Goal: Information Seeking & Learning: Learn about a topic

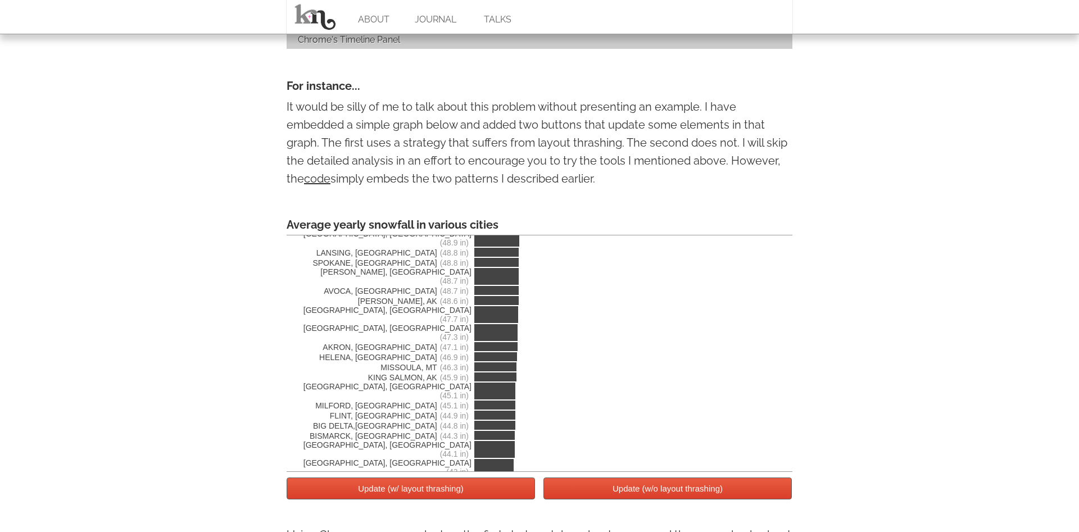
scroll to position [816, 0]
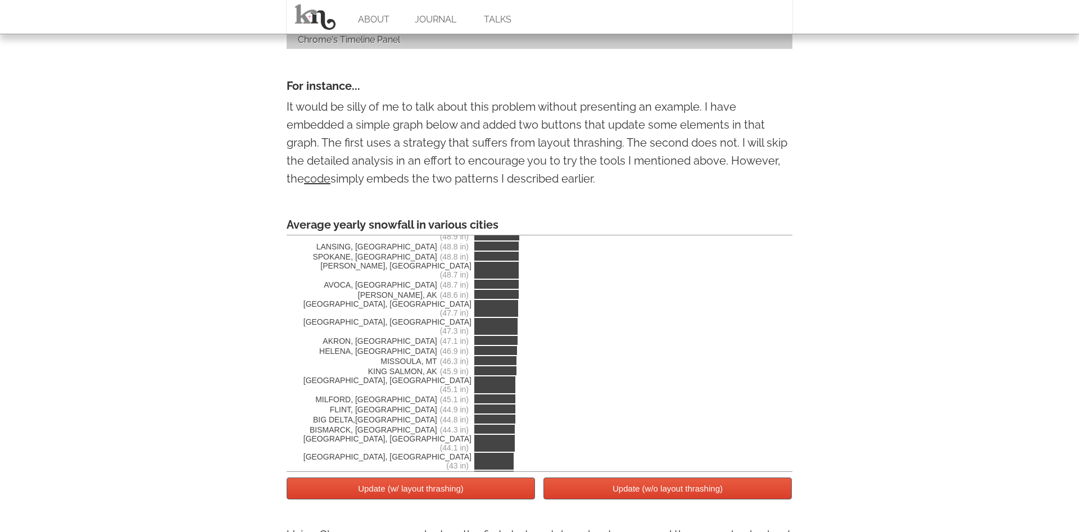
click at [406, 508] on div at bounding box center [411, 508] width 248 height 18
click at [407, 496] on button "Update (w/ layout thrashing)" at bounding box center [411, 489] width 248 height 22
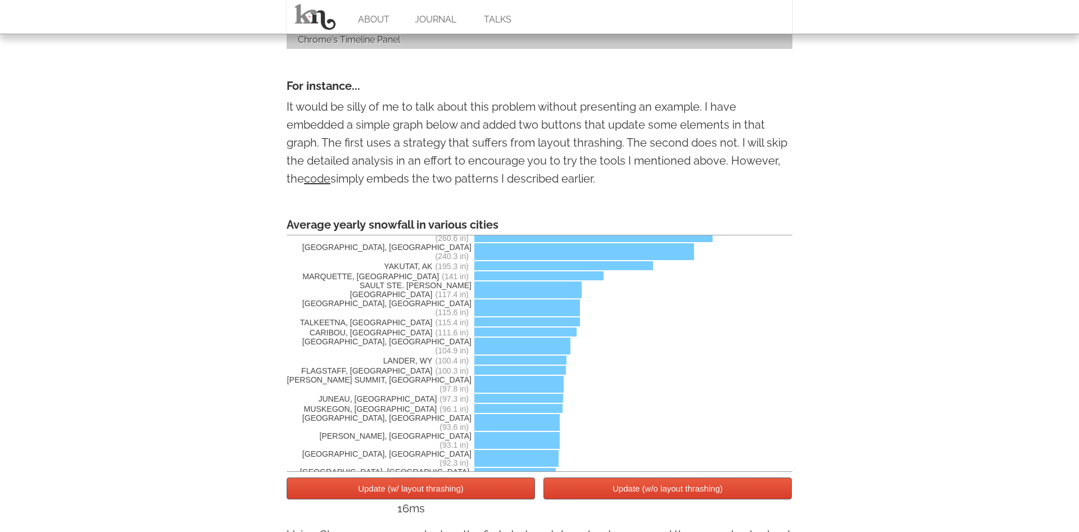
scroll to position [0, 0]
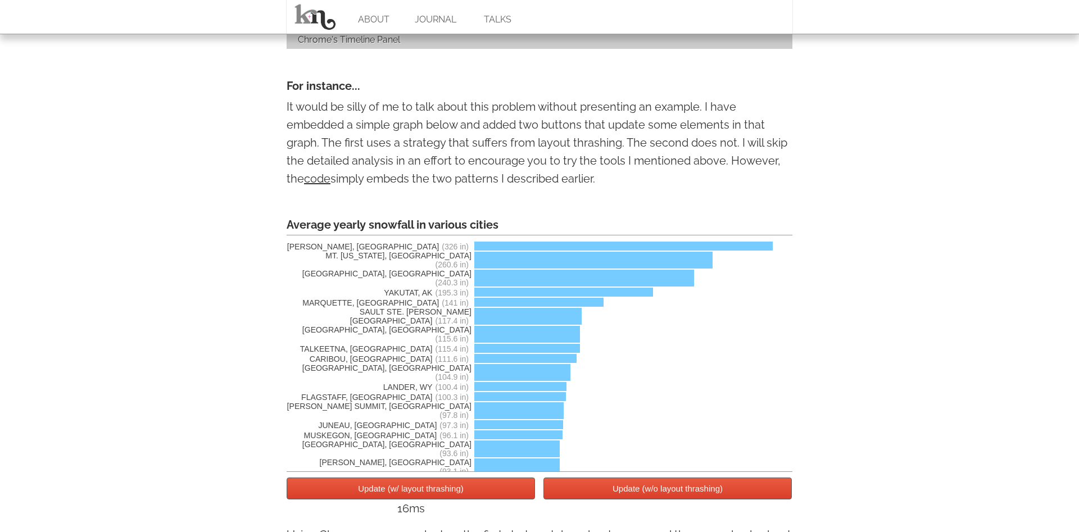
click at [448, 486] on button "Update (w/ layout thrashing)" at bounding box center [411, 489] width 248 height 22
click at [605, 493] on button "Update (w/o layout thrashing)" at bounding box center [667, 489] width 248 height 22
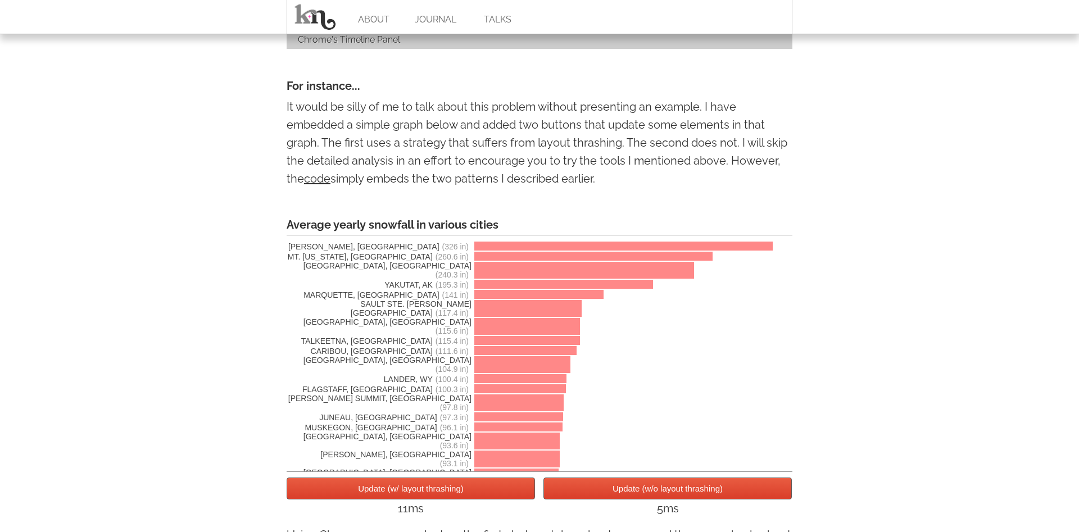
click at [605, 493] on button "Update (w/o layout thrashing)" at bounding box center [667, 489] width 248 height 22
click at [407, 494] on button "Update (w/ layout thrashing)" at bounding box center [411, 489] width 248 height 22
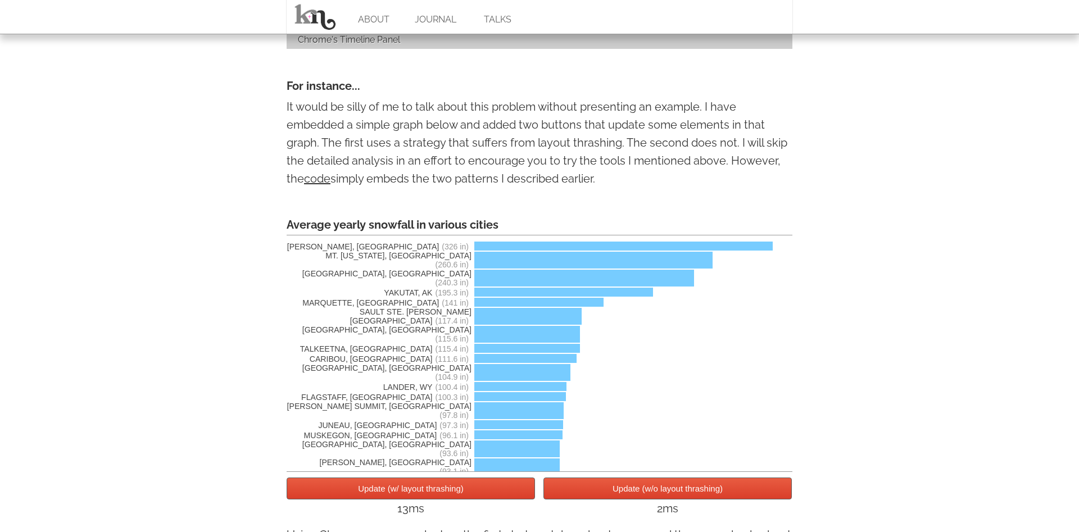
click at [407, 494] on button "Update (w/ layout thrashing)" at bounding box center [411, 489] width 248 height 22
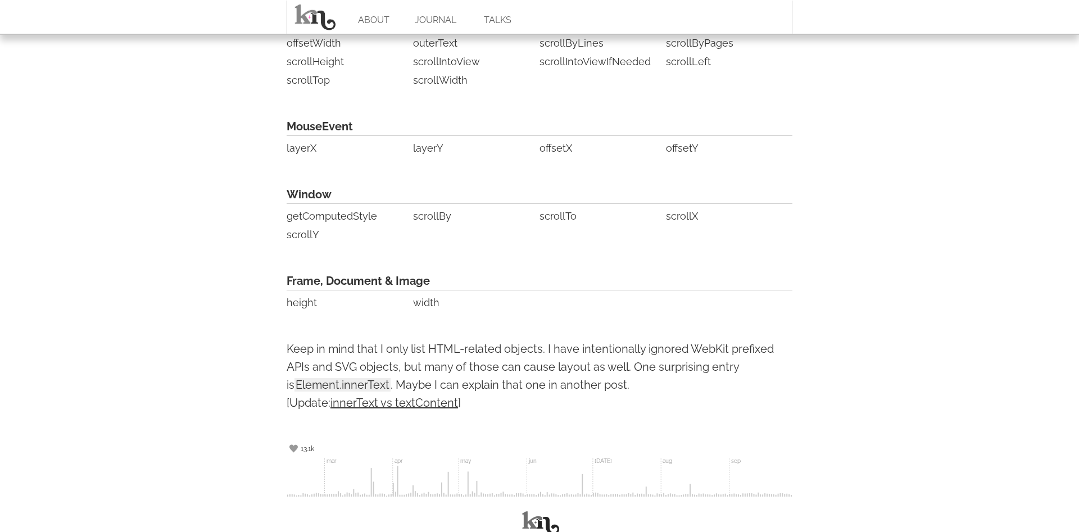
scroll to position [2726, 0]
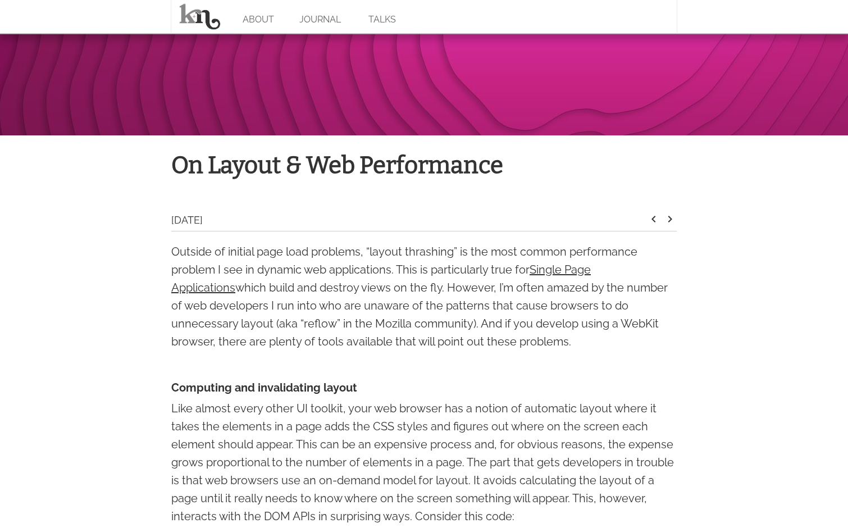
scroll to position [229, 0]
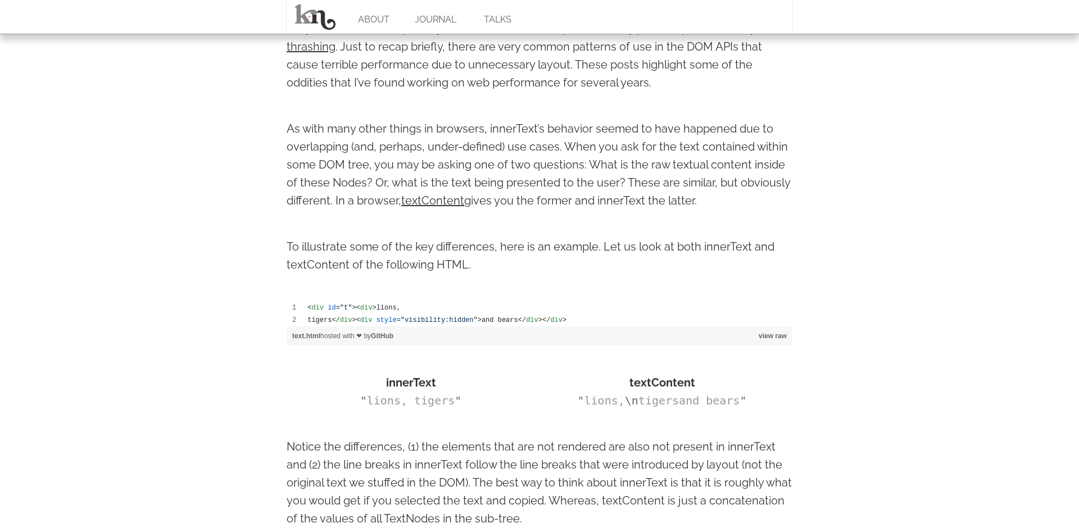
scroll to position [516, 0]
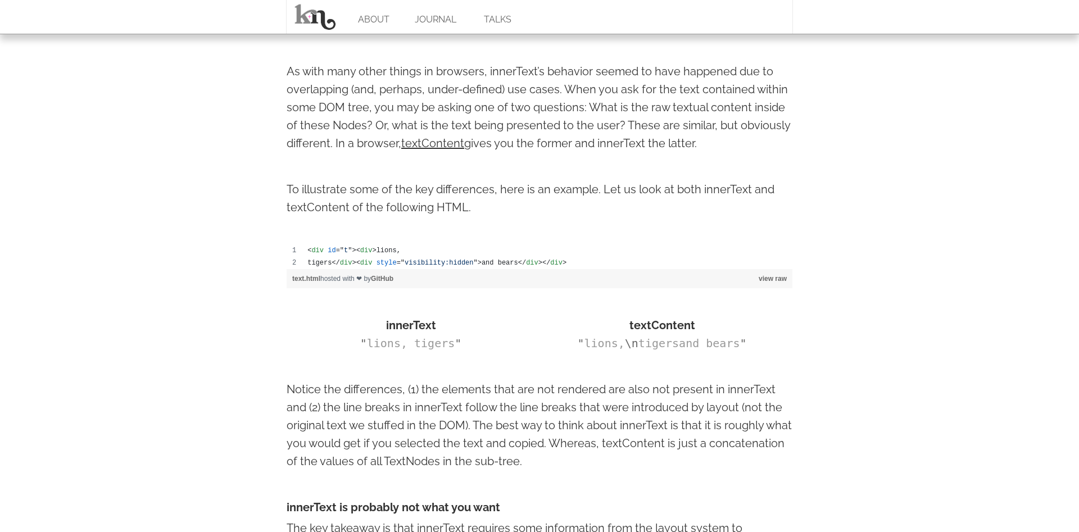
click at [767, 276] on link "view raw" at bounding box center [772, 279] width 28 height 8
click at [778, 281] on link "view raw" at bounding box center [772, 279] width 28 height 8
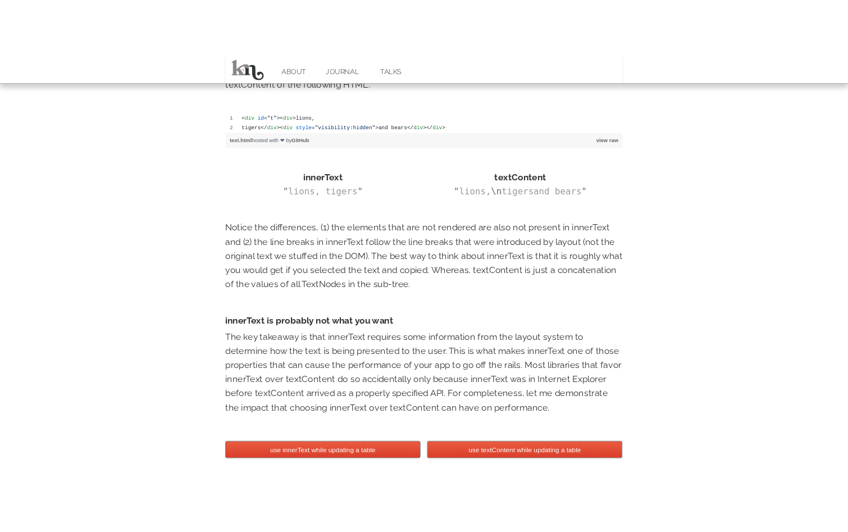
scroll to position [630, 0]
